Goal: Task Accomplishment & Management: Manage account settings

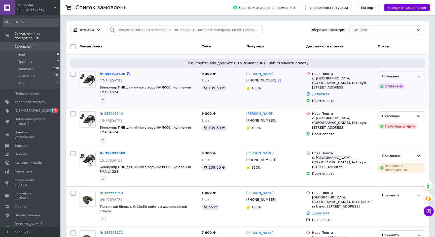
click at [418, 77] on icon at bounding box center [419, 76] width 4 height 4
click at [395, 105] on li "Скасовано" at bounding box center [402, 105] width 47 height 9
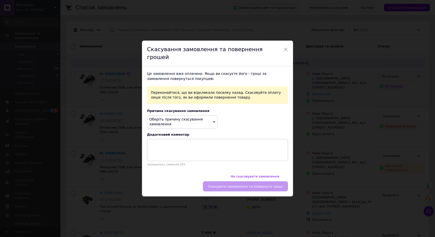
click at [203, 123] on span "Оберіть причину скасування замовлення" at bounding box center [182, 121] width 71 height 13
click at [183, 135] on li "Немає в наявності" at bounding box center [182, 134] width 70 height 7
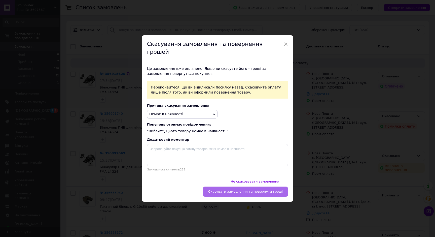
click at [235, 190] on span "Скасувати замовлення та повернути гроші" at bounding box center [245, 192] width 75 height 4
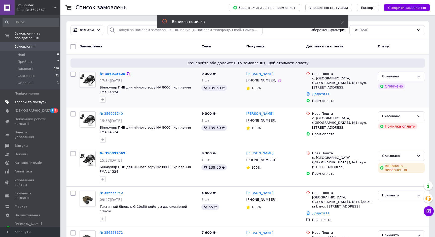
click at [20, 105] on link "Товари та послуги" at bounding box center [31, 102] width 62 height 9
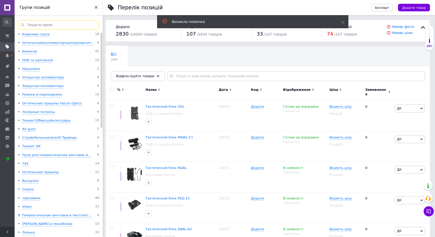
click at [62, 24] on input at bounding box center [58, 24] width 81 height 9
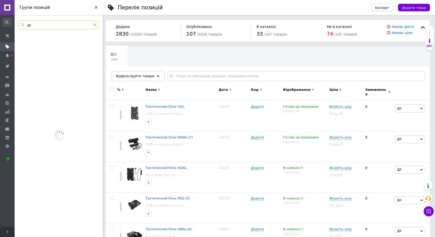
type input "g"
type input "пнв"
click at [148, 75] on span "Відфільтруйте товари" at bounding box center [135, 76] width 38 height 4
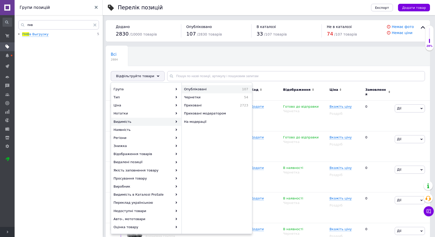
click at [215, 89] on span "Опубліковані" at bounding box center [207, 89] width 46 height 5
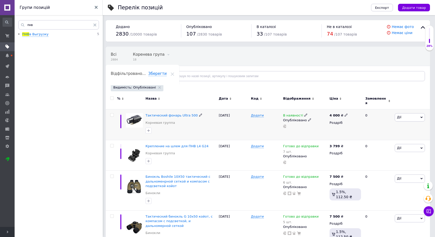
click at [305, 113] on icon at bounding box center [306, 114] width 3 height 3
click at [315, 117] on li "Немає в наявності" at bounding box center [335, 119] width 48 height 7
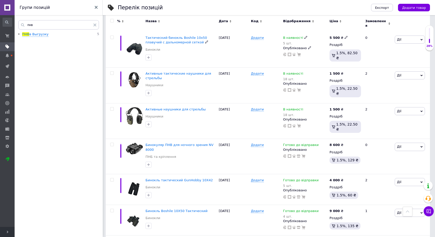
scroll to position [495, 0]
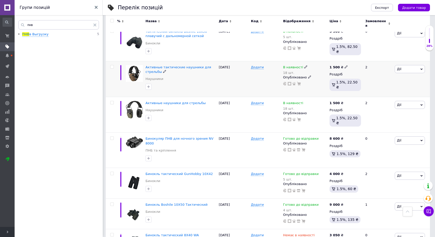
click at [305, 65] on icon at bounding box center [306, 66] width 3 height 3
click at [321, 70] on li "Немає в наявності" at bounding box center [335, 73] width 48 height 7
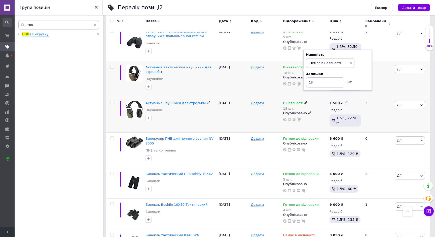
click at [305, 101] on icon at bounding box center [306, 102] width 3 height 3
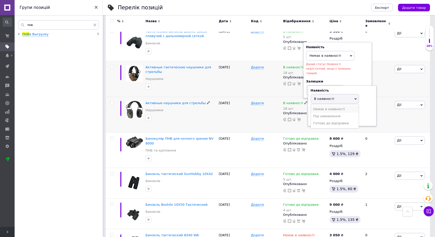
click at [318, 106] on li "Немає в наявності" at bounding box center [335, 109] width 48 height 7
click at [328, 113] on input "18" at bounding box center [330, 118] width 38 height 10
type input "1"
type input "0"
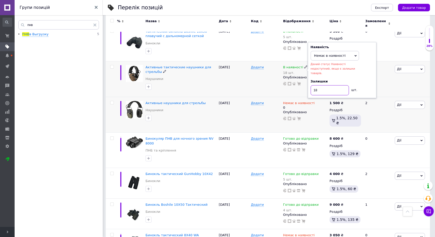
click at [330, 85] on input "18" at bounding box center [330, 90] width 38 height 10
type input "1"
type input "0"
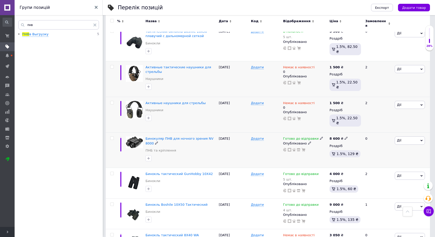
click at [320, 137] on use at bounding box center [321, 138] width 3 height 3
click at [329, 150] on li "Немає в наявності" at bounding box center [349, 153] width 48 height 7
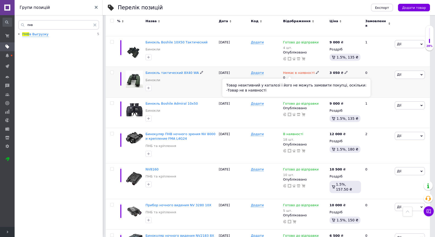
scroll to position [658, 0]
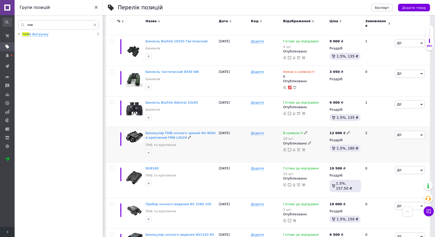
click at [305, 131] on use at bounding box center [306, 132] width 3 height 3
click at [320, 136] on li "Немає в наявності" at bounding box center [335, 139] width 48 height 7
click at [328, 143] on input "18" at bounding box center [330, 148] width 38 height 10
type input "1"
type input "0"
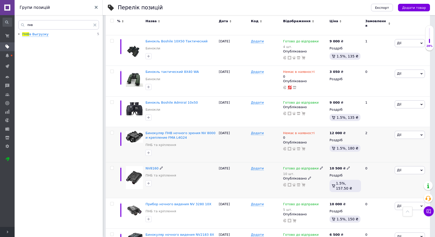
click at [320, 166] on span at bounding box center [321, 168] width 3 height 4
click at [331, 183] on li "Немає в наявності" at bounding box center [349, 186] width 48 height 7
click at [331, 178] on input "10" at bounding box center [344, 183] width 38 height 10
type input "1"
type input "0"
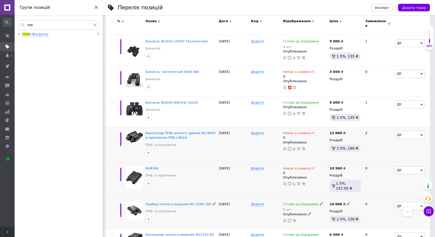
click at [320, 202] on icon at bounding box center [321, 203] width 3 height 3
click at [332, 219] on input "5" at bounding box center [344, 224] width 38 height 10
type input "0"
click at [346, 198] on span "Готово до відправки" at bounding box center [336, 202] width 17 height 8
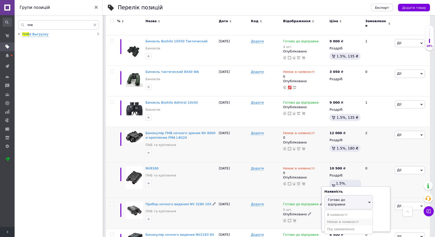
click at [345, 218] on li "Немає в наявності" at bounding box center [349, 221] width 48 height 7
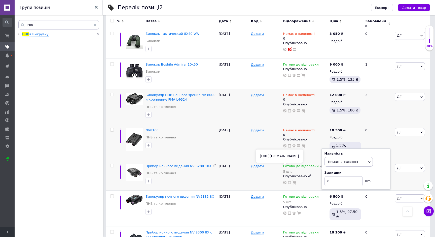
scroll to position [702, 0]
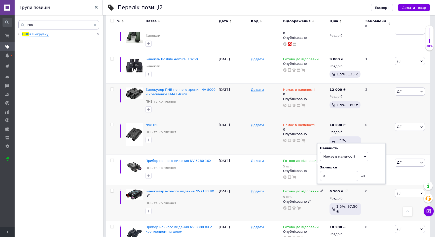
click at [320, 189] on icon at bounding box center [321, 190] width 3 height 3
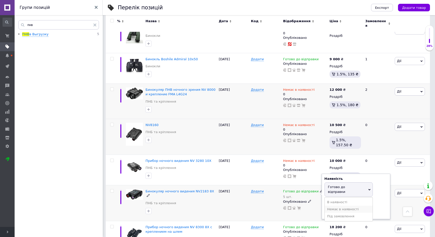
click at [332, 206] on li "Немає в наявності" at bounding box center [349, 209] width 48 height 7
click at [334, 202] on input "5" at bounding box center [344, 207] width 38 height 10
type input "0"
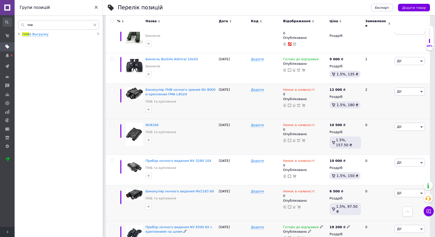
click at [320, 225] on use at bounding box center [321, 226] width 3 height 3
click at [335, 235] on input at bounding box center [344, 240] width 38 height 10
type input "0"
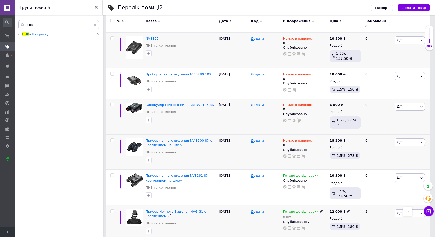
scroll to position [795, 0]
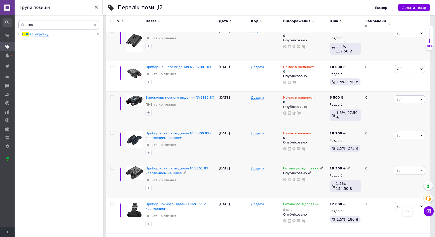
click at [320, 167] on use at bounding box center [321, 168] width 3 height 3
click at [333, 180] on li "Немає в наявності" at bounding box center [349, 183] width 48 height 7
click at [336, 176] on input at bounding box center [344, 181] width 38 height 10
type input "0"
click at [320, 202] on icon at bounding box center [321, 203] width 3 height 3
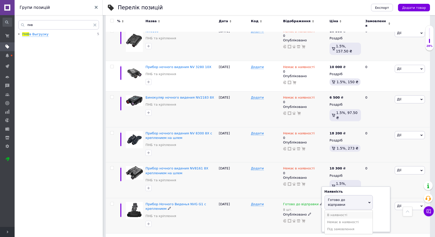
click at [330, 211] on li "В наявності" at bounding box center [349, 214] width 48 height 7
click at [335, 214] on input "8" at bounding box center [344, 219] width 38 height 10
type input "0"
click at [352, 195] on span "В наявності" at bounding box center [349, 200] width 48 height 10
click at [349, 207] on li "Немає в наявності" at bounding box center [349, 210] width 48 height 7
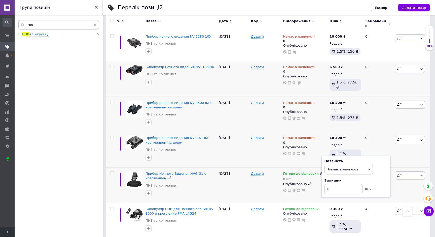
scroll to position [826, 0]
click at [320, 207] on icon at bounding box center [321, 208] width 3 height 3
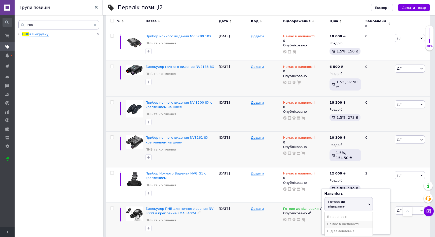
click at [330, 221] on li "Немає в наявності" at bounding box center [349, 224] width 48 height 7
click at [329, 216] on input at bounding box center [344, 221] width 38 height 10
type input "0"
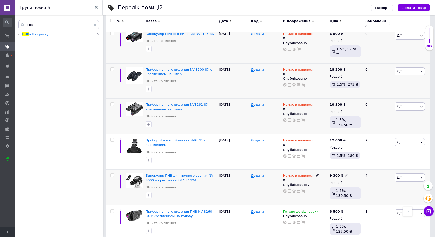
scroll to position [864, 0]
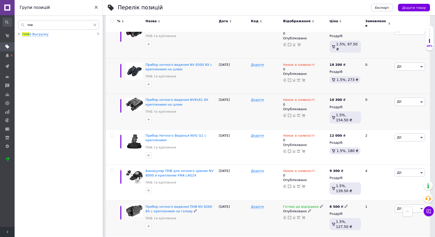
click at [320, 205] on icon at bounding box center [321, 206] width 3 height 3
click at [345, 218] on li "Немає в наявності" at bounding box center [349, 221] width 48 height 7
click at [345, 214] on input at bounding box center [344, 219] width 38 height 10
type input "0"
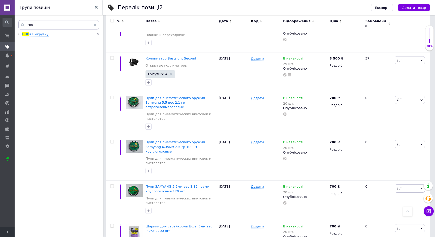
scroll to position [3486, 0]
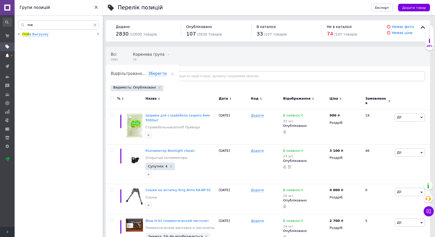
click at [0, 56] on span at bounding box center [7, 55] width 15 height 5
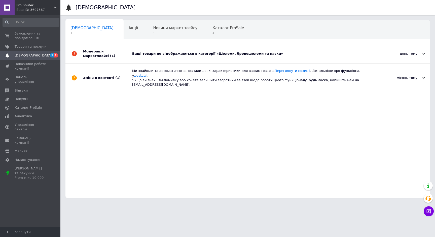
click at [128, 51] on div "Модерація маркетплейсі (1)" at bounding box center [107, 53] width 49 height 19
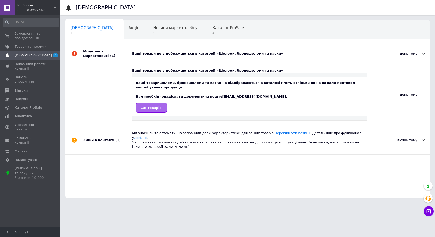
click at [152, 107] on span "До товарів" at bounding box center [151, 108] width 20 height 4
click at [26, 52] on link "[DEMOGRAPHIC_DATA] 6" at bounding box center [31, 55] width 62 height 9
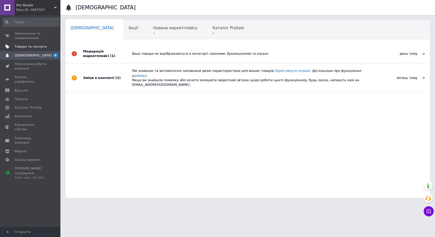
click at [33, 46] on span "Товари та послуги" at bounding box center [31, 46] width 32 height 5
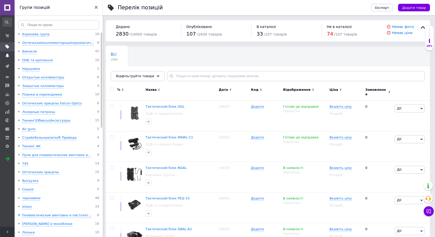
click at [6, 55] on use at bounding box center [7, 55] width 3 height 4
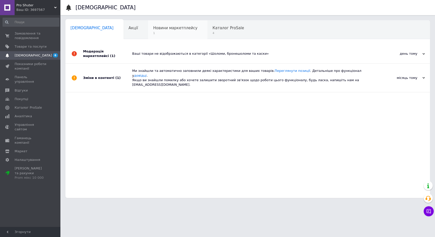
click at [173, 29] on div "Новини маркетплейсу 1" at bounding box center [177, 29] width 59 height 19
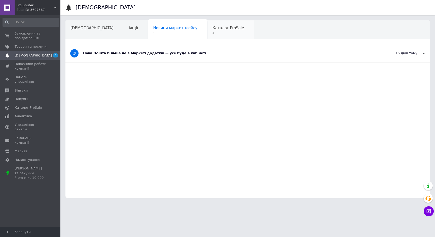
click at [213, 27] on span "Каталог ProSale" at bounding box center [229, 28] width 32 height 5
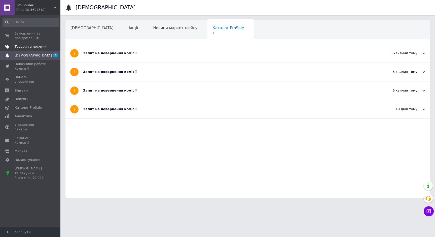
click at [51, 45] on span at bounding box center [54, 46] width 14 height 5
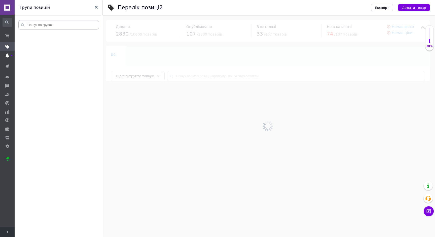
click at [7, 55] on use at bounding box center [7, 55] width 3 height 4
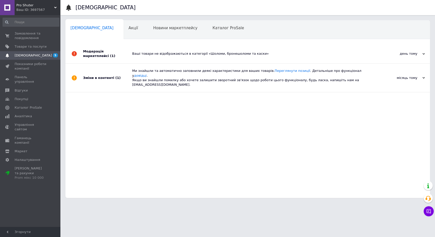
click at [131, 53] on div "Модерація маркетплейсі (1)" at bounding box center [107, 53] width 49 height 19
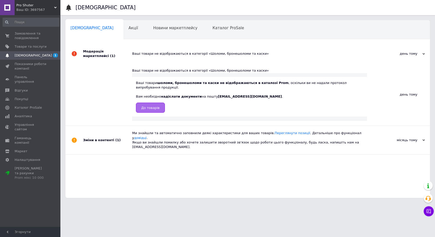
click at [156, 110] on link "До товарів" at bounding box center [150, 108] width 29 height 10
